Goal: Task Accomplishment & Management: Manage account settings

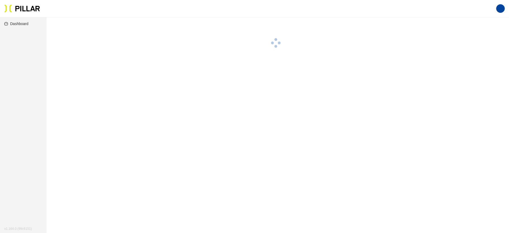
scroll to position [17, 0]
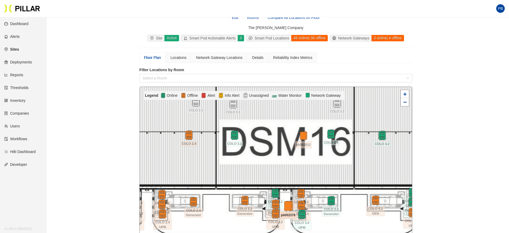
click at [290, 205] on img at bounding box center [287, 206] width 11 height 11
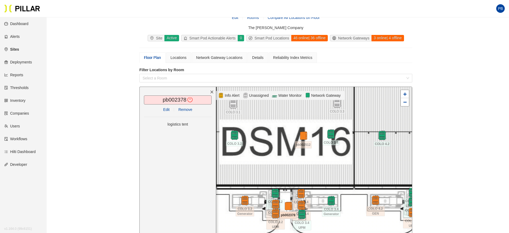
click at [166, 109] on link "Edit" at bounding box center [166, 109] width 6 height 4
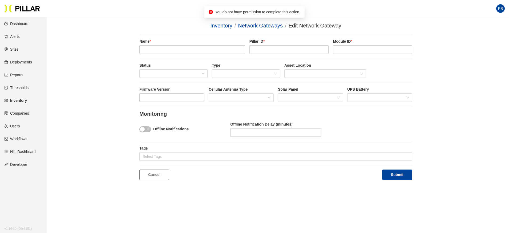
type input "pb002378"
type input "0R084"
type input "pb002378"
type input "60"
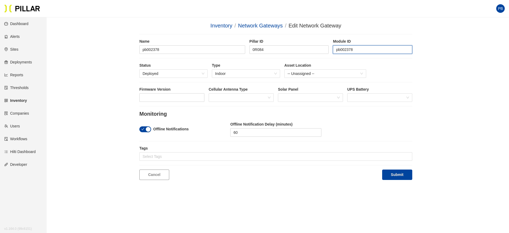
drag, startPoint x: 367, startPoint y: 51, endPoint x: 334, endPoint y: 52, distance: 33.3
click at [334, 52] on input "pb002378" at bounding box center [372, 49] width 79 height 9
